Goal: Transaction & Acquisition: Purchase product/service

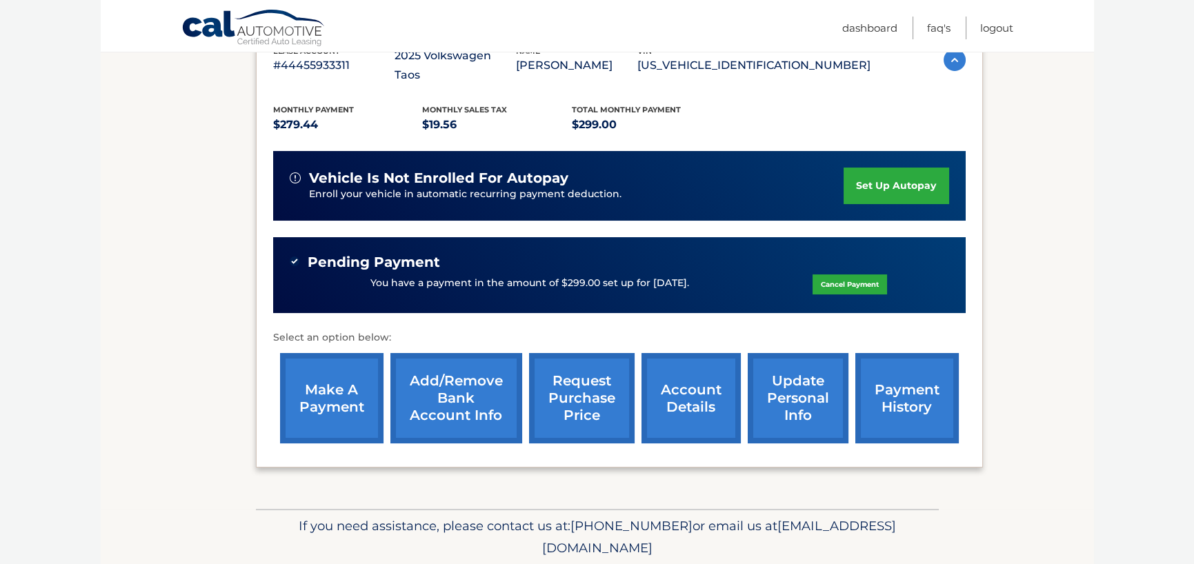
scroll to position [276, 0]
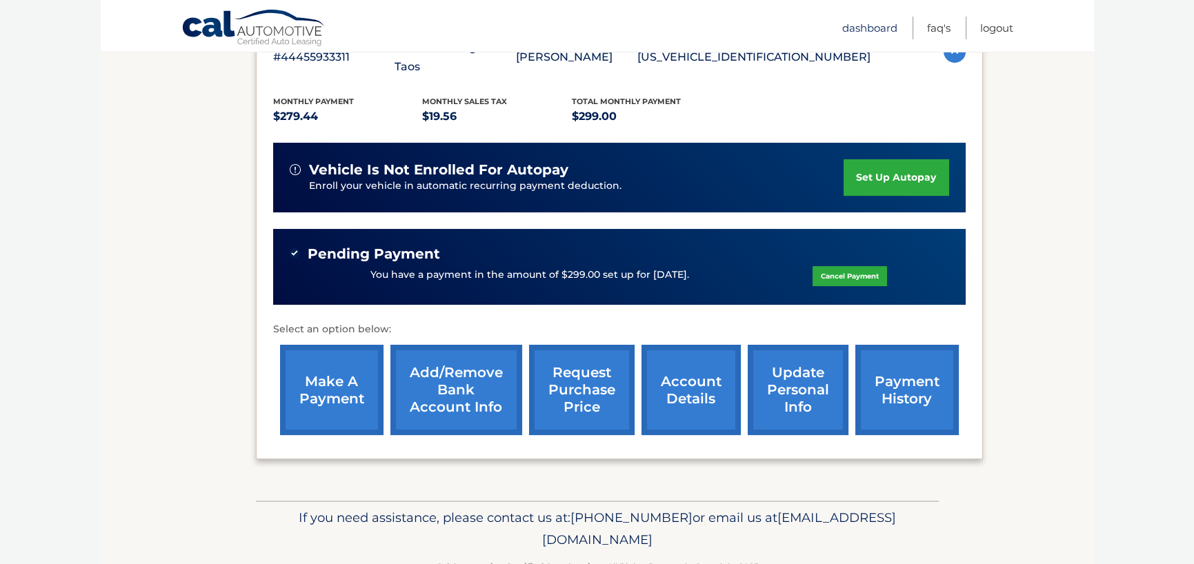
click at [848, 33] on link "Dashboard" at bounding box center [869, 28] width 55 height 23
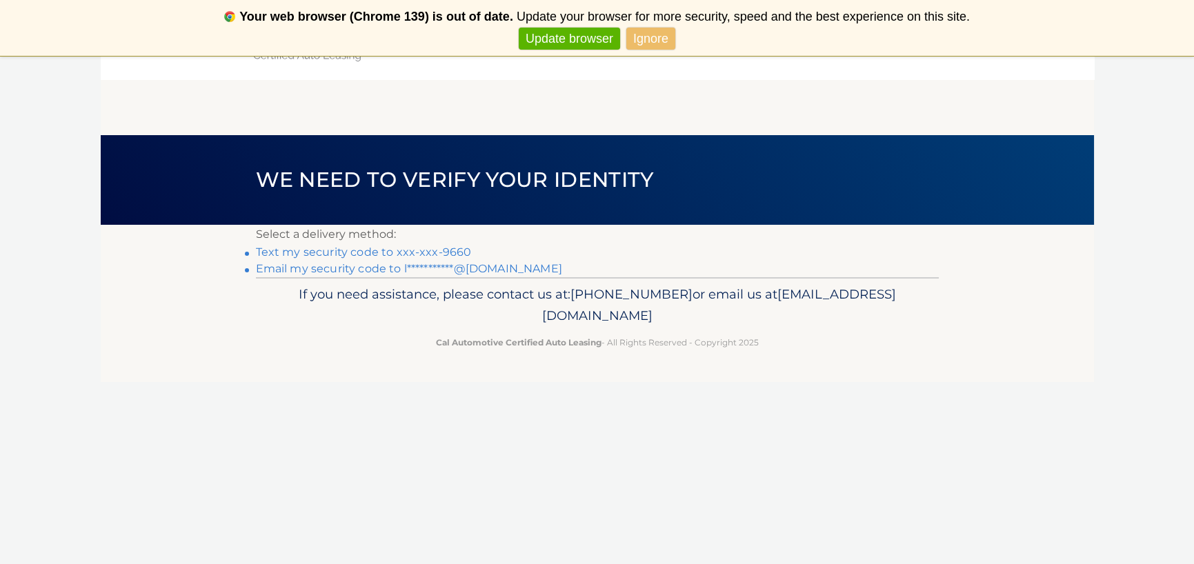
click at [647, 37] on link "Ignore" at bounding box center [650, 39] width 49 height 23
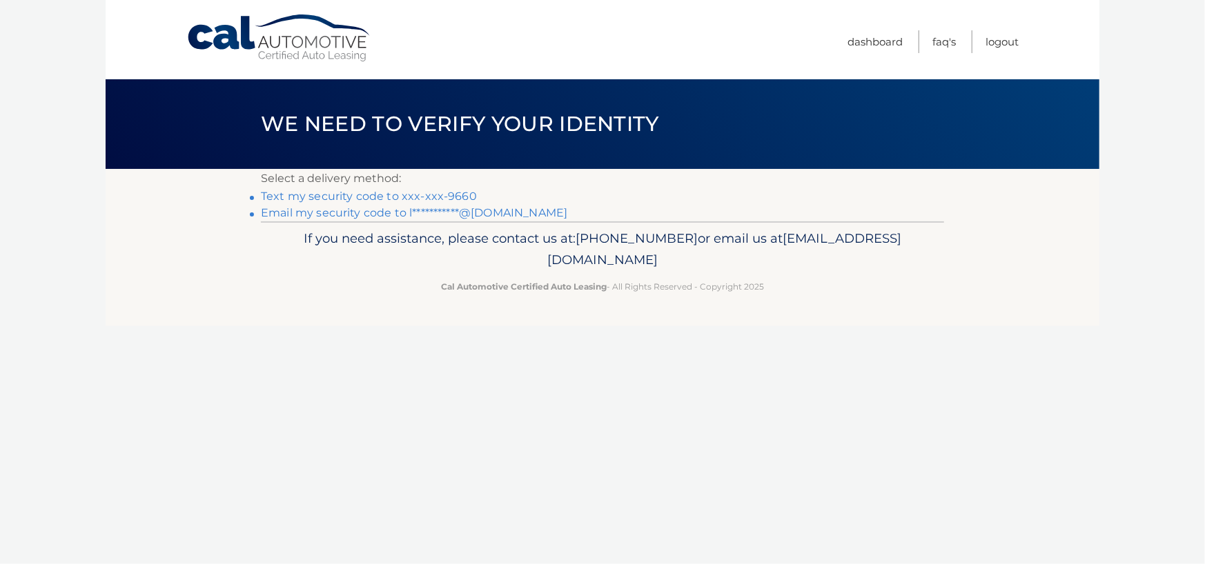
click at [448, 194] on link "Text my security code to xxx-xxx-9660" at bounding box center [369, 196] width 216 height 13
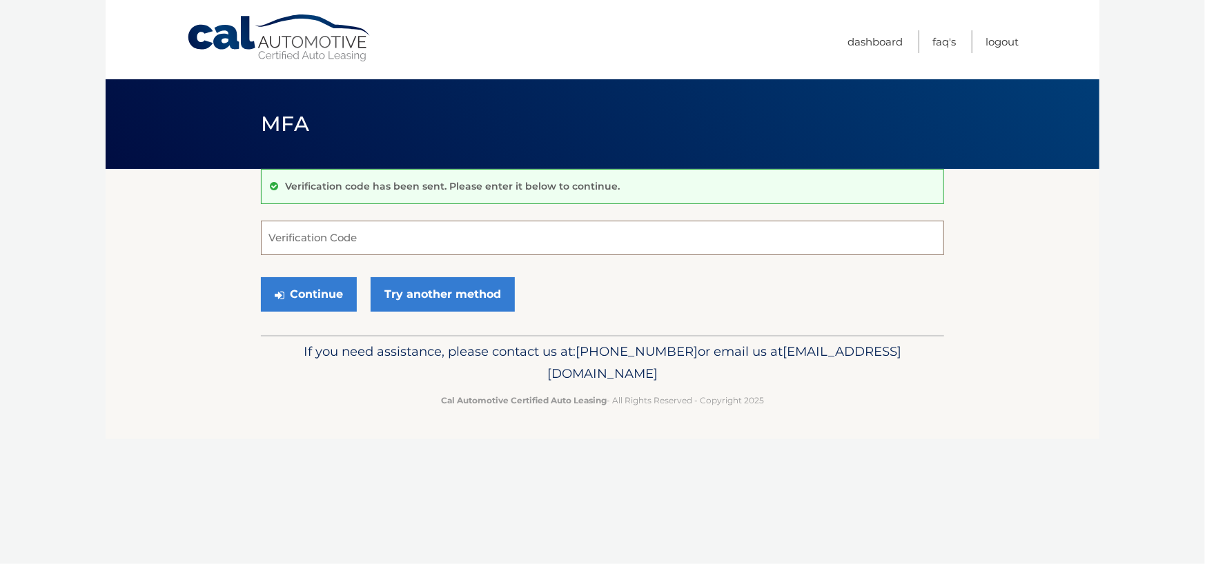
click at [351, 243] on input "Verification Code" at bounding box center [602, 238] width 683 height 34
type input "160976"
click at [309, 303] on button "Continue" at bounding box center [309, 294] width 96 height 34
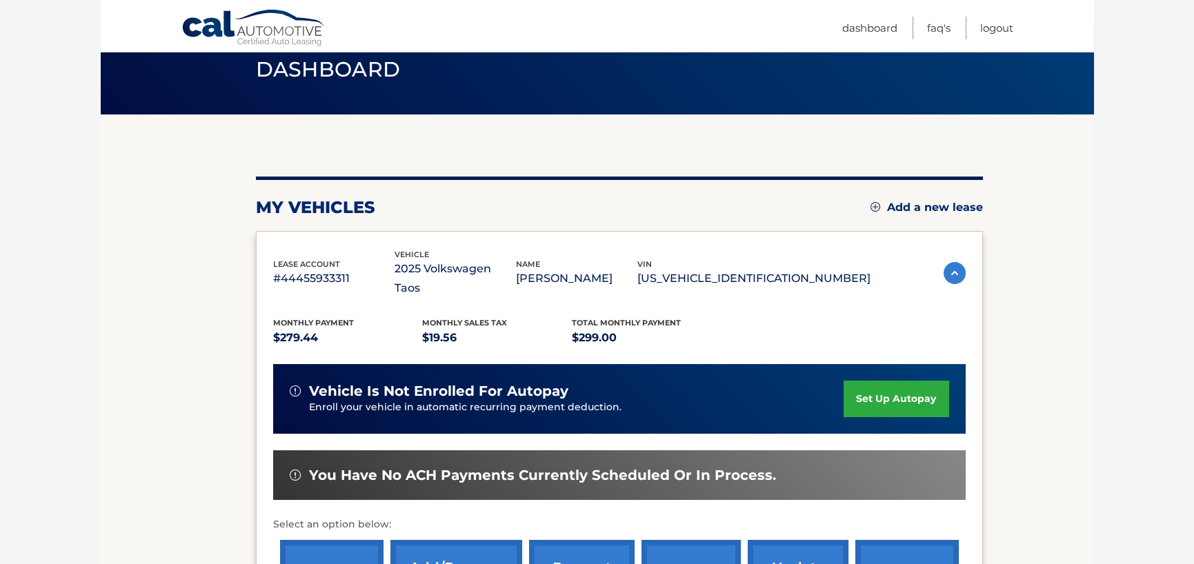
scroll to position [138, 0]
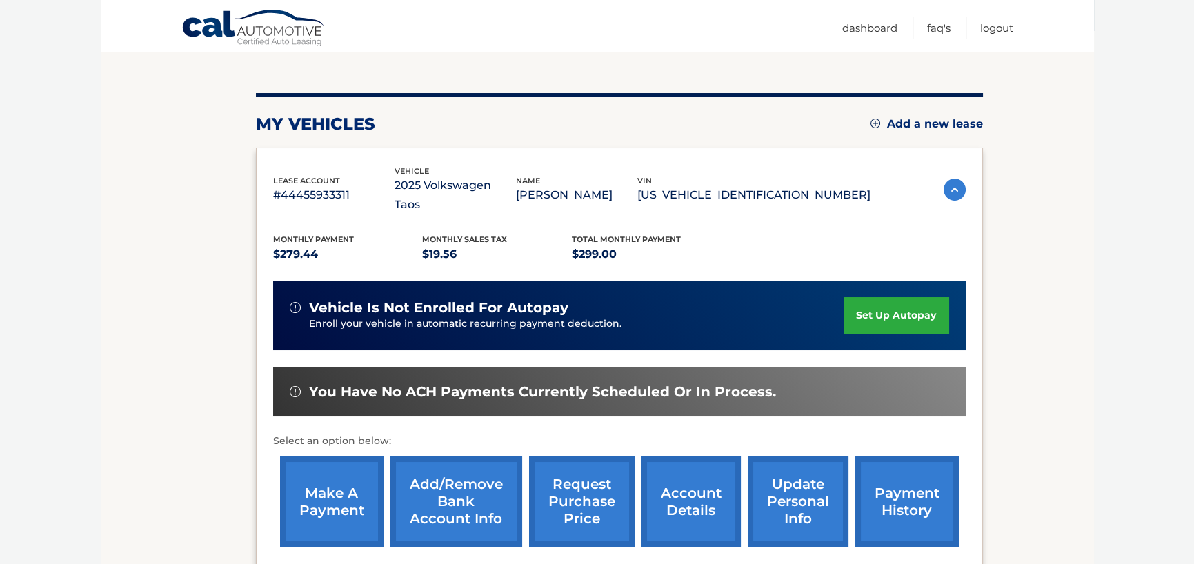
click at [319, 494] on link "make a payment" at bounding box center [331, 502] width 103 height 90
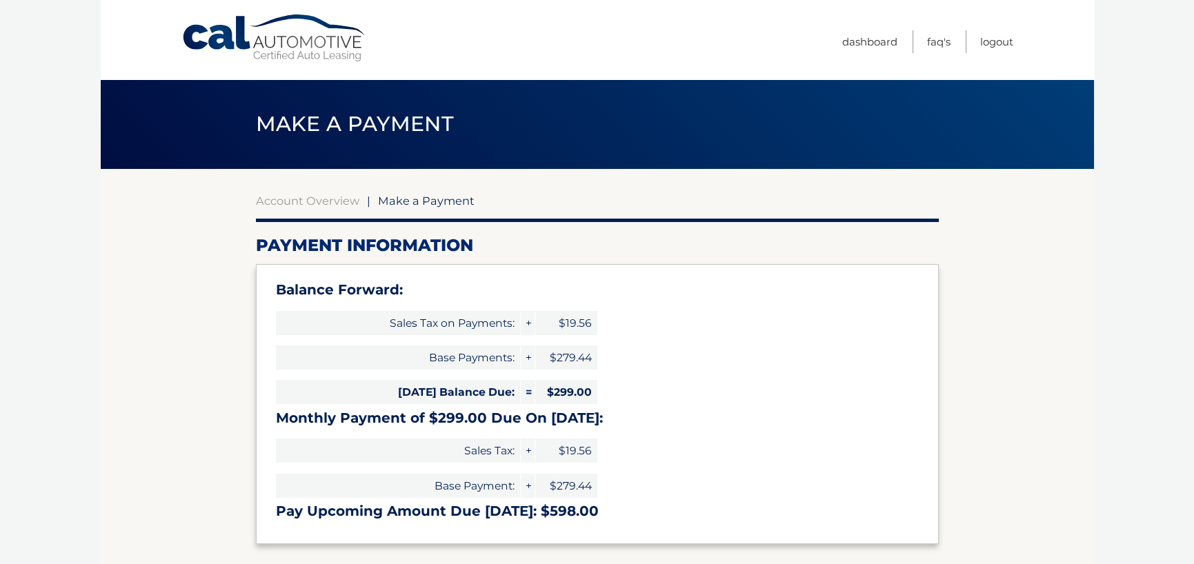
select select "YWQ4Nzg3NTItYjM5NC00ZDI1LThiOTQtNGFlZjcyYzE5YzNh"
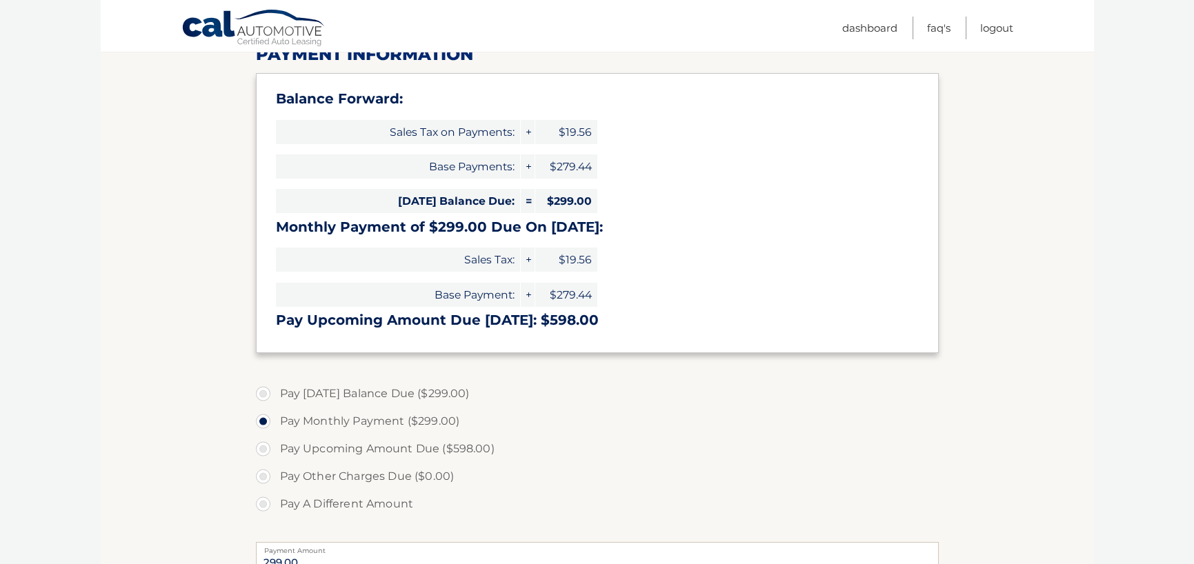
scroll to position [276, 0]
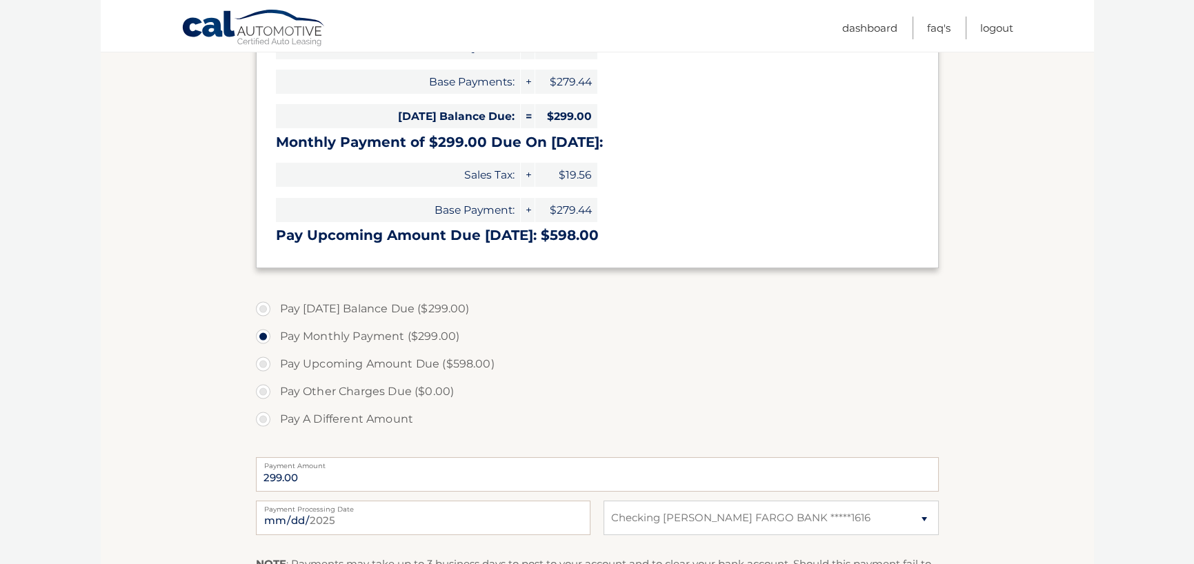
click at [262, 308] on label "Pay [DATE] Balance Due ($299.00)" at bounding box center [597, 309] width 683 height 28
click at [262, 308] on input "Pay [DATE] Balance Due ($299.00)" at bounding box center [268, 306] width 14 height 22
radio input "true"
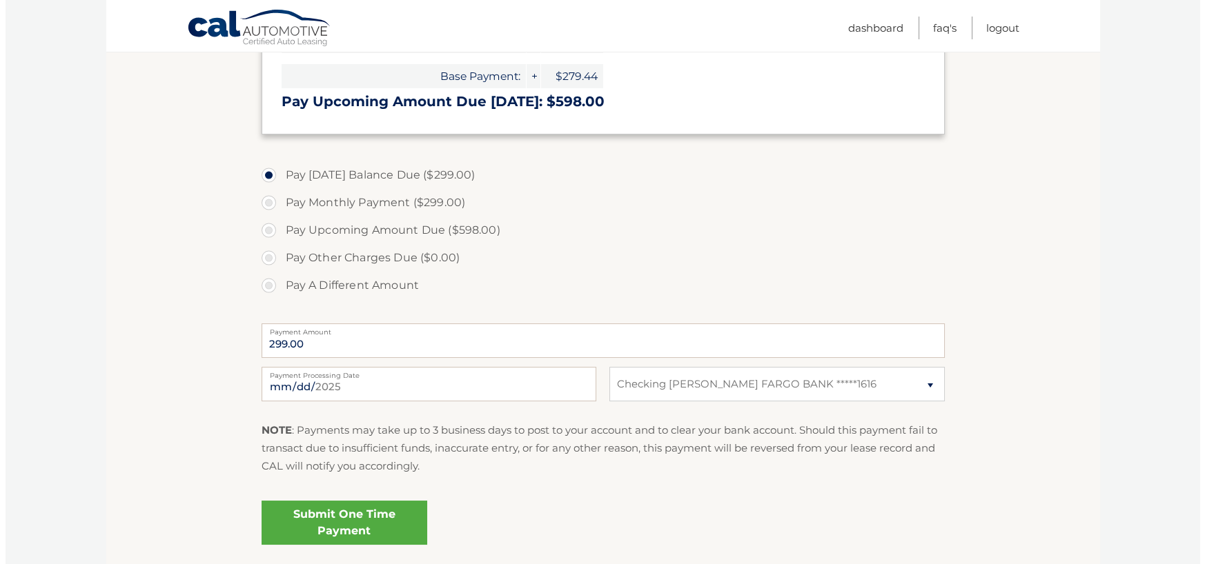
scroll to position [414, 0]
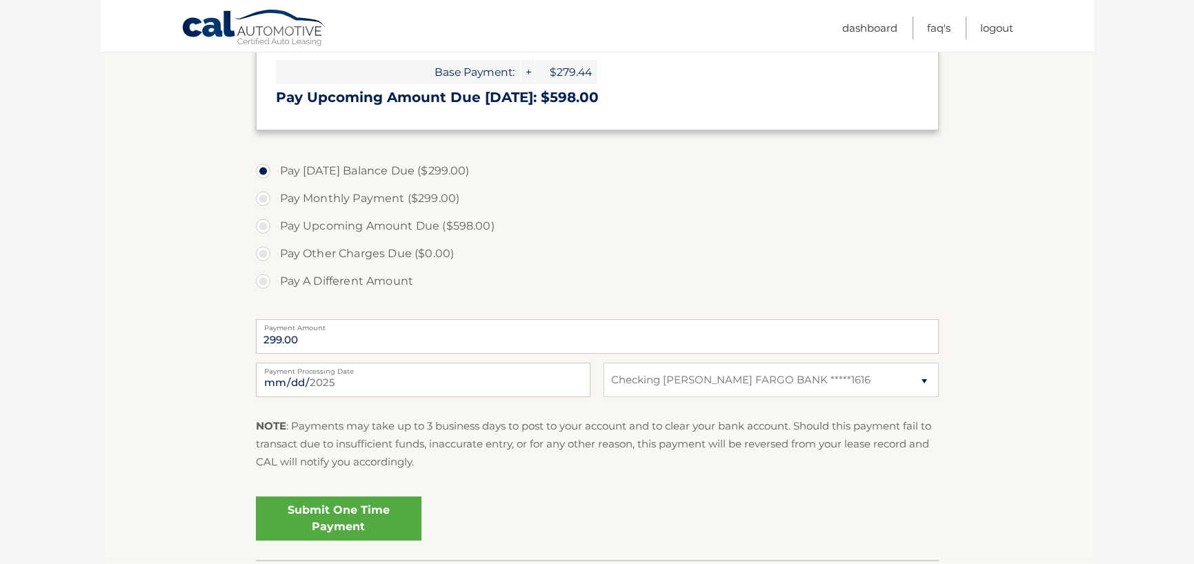
click at [341, 515] on link "Submit One Time Payment" at bounding box center [339, 519] width 166 height 44
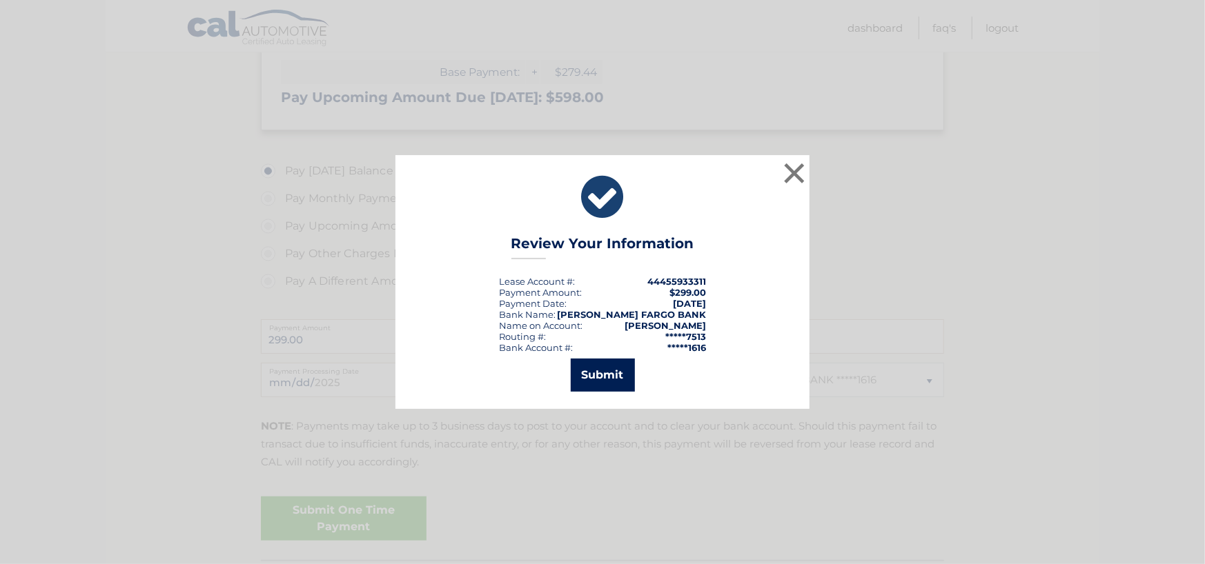
click at [597, 378] on button "Submit" at bounding box center [603, 375] width 64 height 33
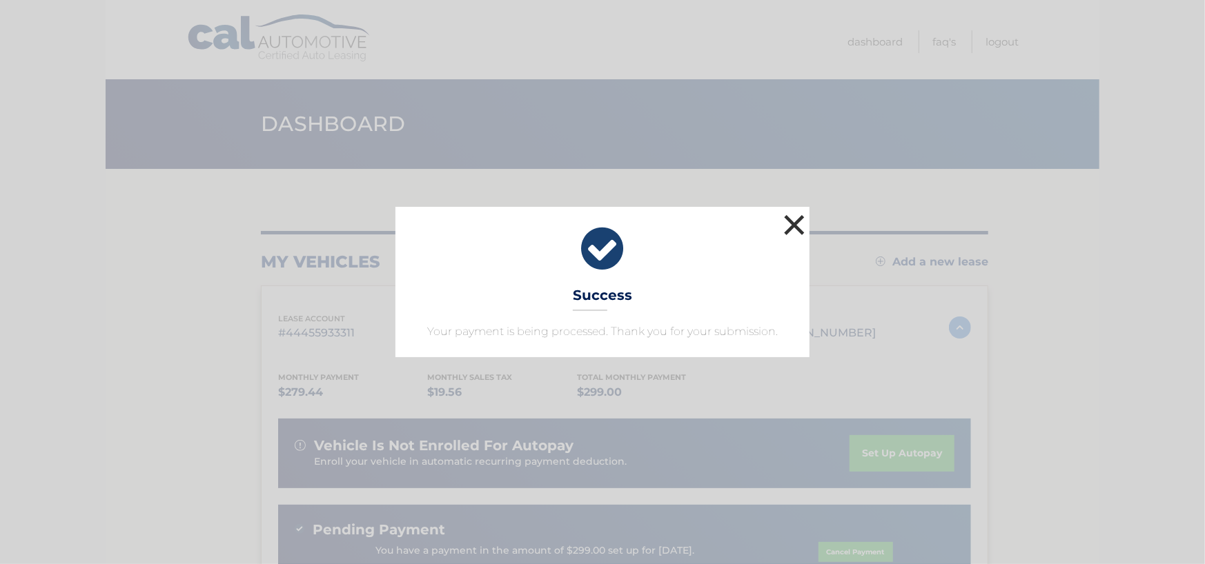
click at [793, 224] on button "×" at bounding box center [794, 225] width 28 height 28
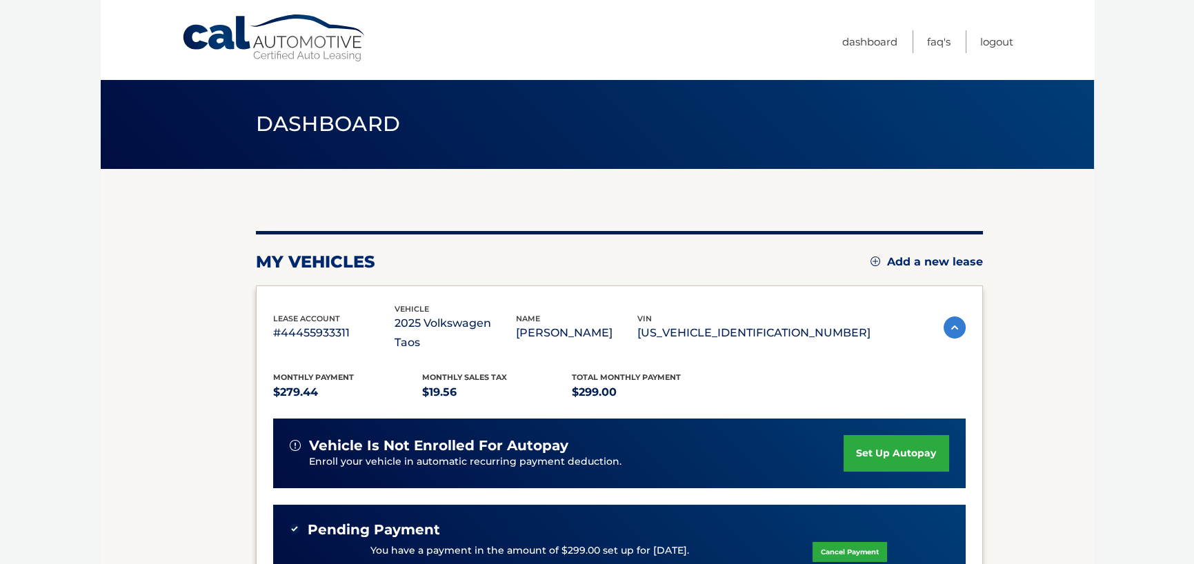
click at [1025, 371] on section "my vehicles Add a new lease lease account #44455933311 vehicle 2025 Volkswagen …" at bounding box center [598, 473] width 994 height 608
click at [994, 43] on link "Logout" at bounding box center [996, 41] width 33 height 23
